Goal: Book appointment/travel/reservation

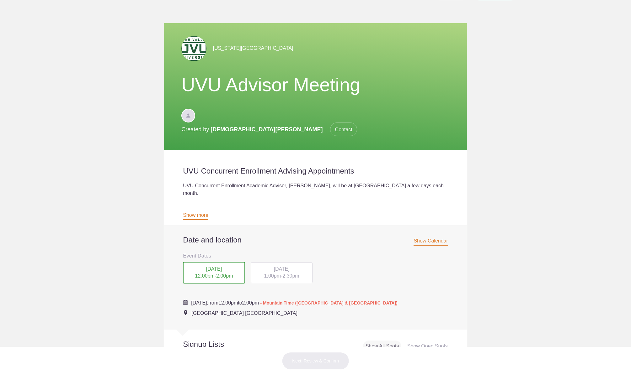
scroll to position [26, 0]
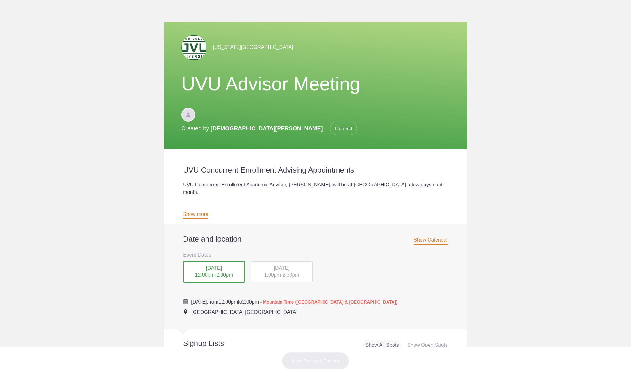
click at [205, 212] on link "Show more" at bounding box center [195, 216] width 25 height 8
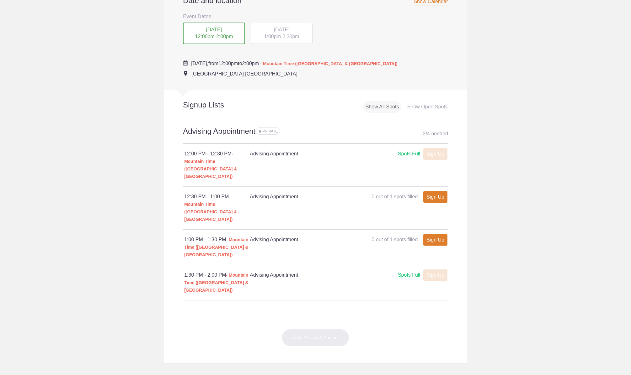
scroll to position [0, 0]
click at [427, 101] on div "Show Open Spots" at bounding box center [427, 107] width 45 height 12
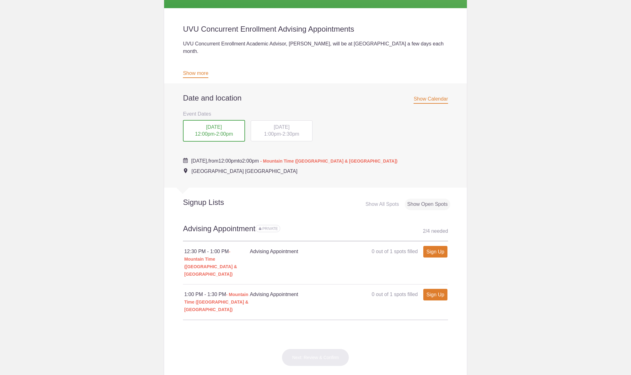
scroll to position [165, 0]
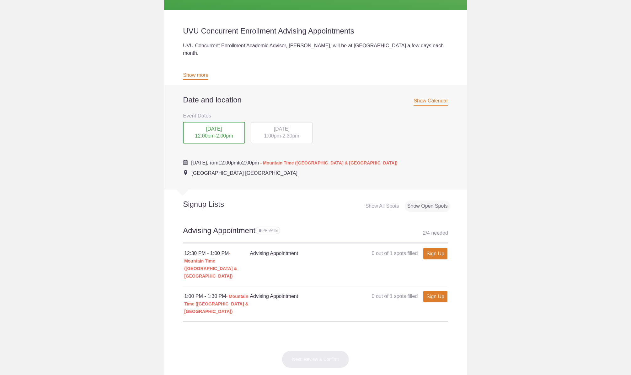
click at [435, 98] on span "Show Calendar" at bounding box center [430, 102] width 34 height 8
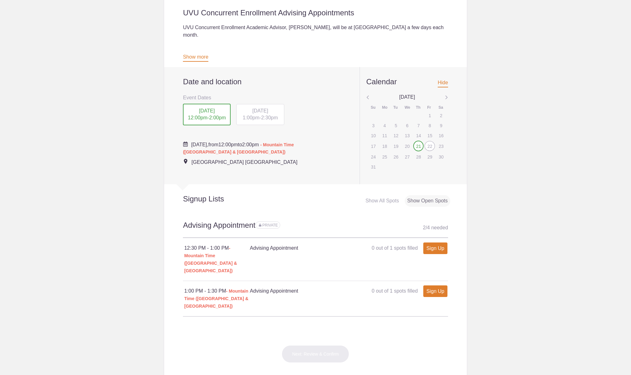
scroll to position [184, 0]
click at [203, 103] on div "THU, Aug 21, 2025 12:00pm - 2:00pm" at bounding box center [207, 114] width 48 height 22
click at [120, 215] on body "Login Sign up for Free Login Loading page Loading page Utah Valley University &…" at bounding box center [315, 187] width 631 height 375
click at [438, 242] on link "Sign Up" at bounding box center [435, 248] width 24 height 12
type input "1"
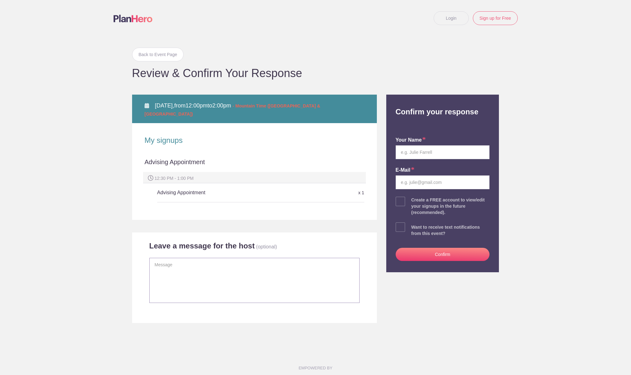
click at [195, 266] on textarea at bounding box center [254, 280] width 210 height 45
type textarea "Thank you for being available to meet!"
type input "Jeff Miner"
type input "miners@gmail.com"
click at [445, 255] on button "Confirm" at bounding box center [443, 254] width 94 height 13
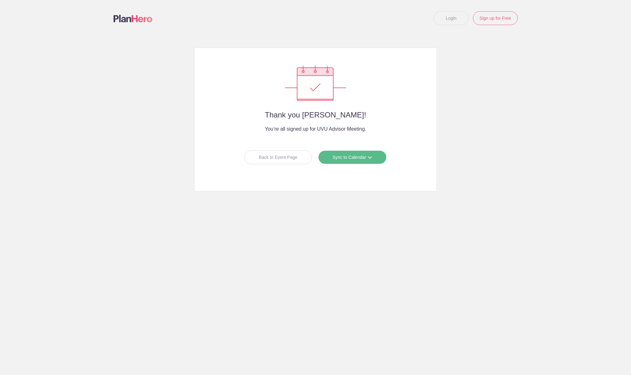
click at [369, 158] on span at bounding box center [370, 157] width 4 height 4
click at [339, 196] on link "Apple iCal" at bounding box center [350, 196] width 56 height 13
